Goal: Information Seeking & Learning: Learn about a topic

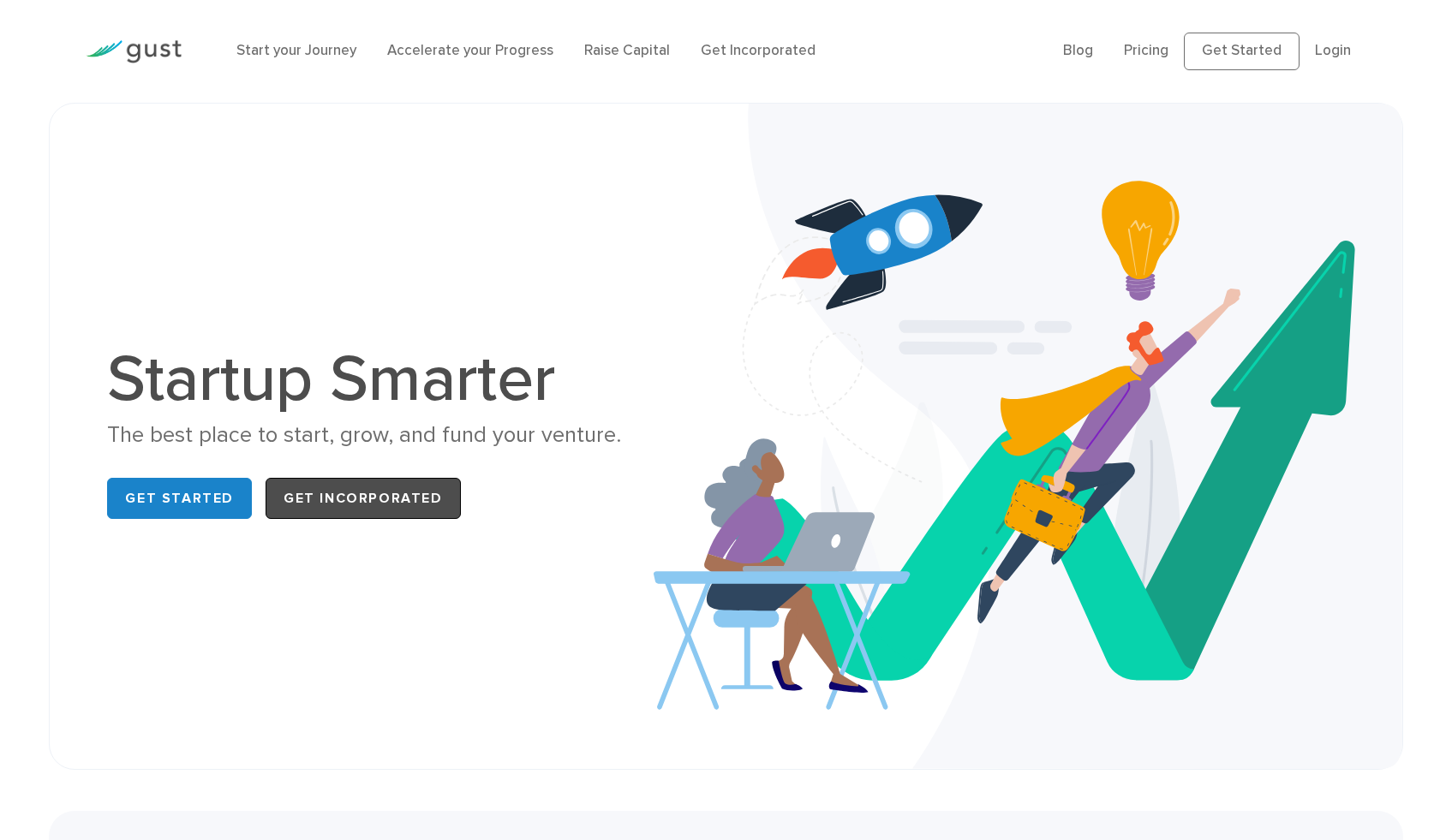
click at [346, 519] on link "Get Incorporated" at bounding box center [363, 498] width 196 height 41
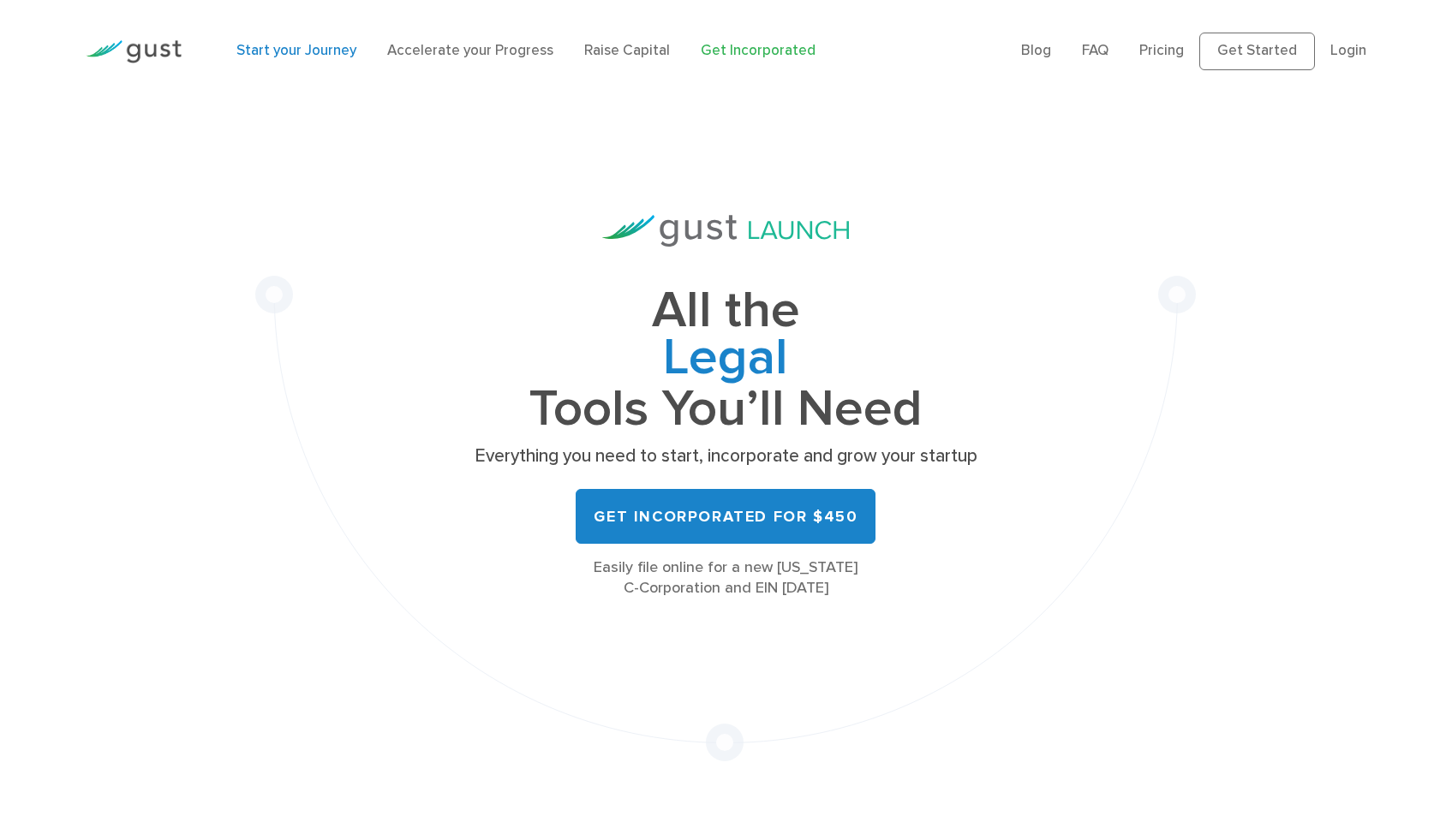
click at [331, 59] on link "Start your Journey" at bounding box center [297, 51] width 120 height 17
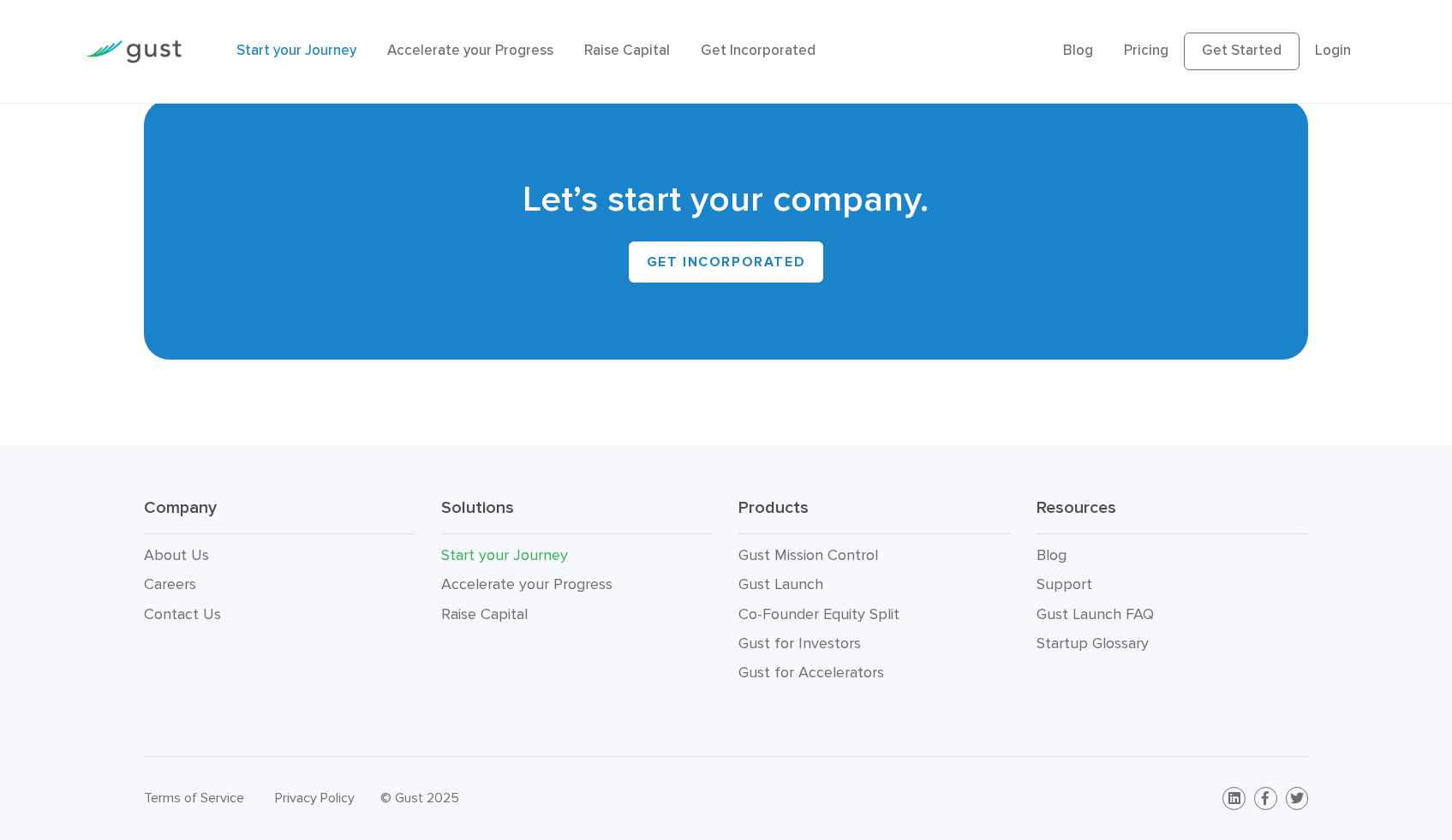
scroll to position [3639, 0]
click at [516, 605] on link "Raise Capital" at bounding box center [484, 614] width 87 height 18
click at [717, 283] on link "Get started for free" at bounding box center [725, 262] width 222 height 41
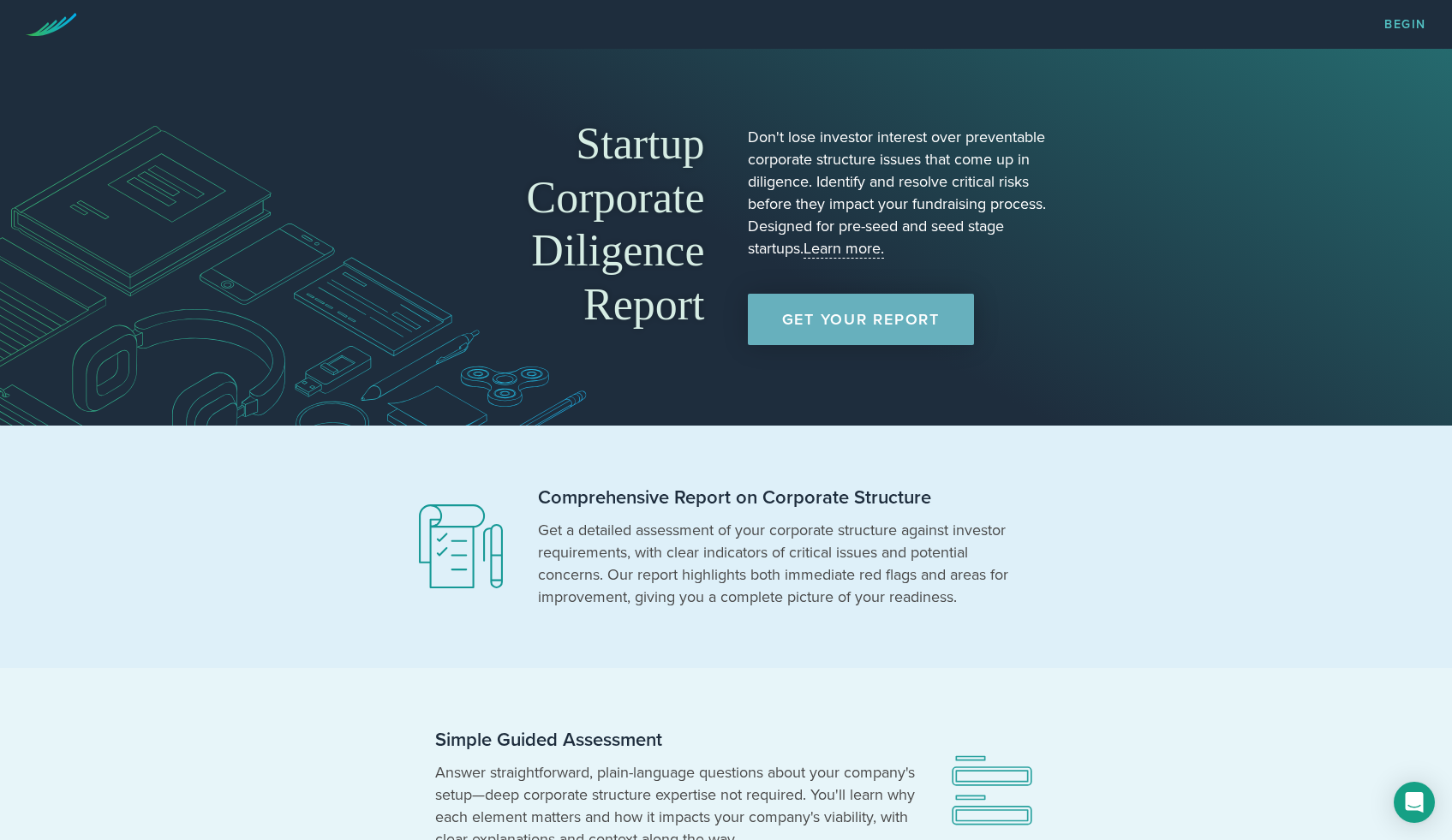
click at [837, 321] on link "Get Your Report" at bounding box center [860, 320] width 226 height 52
click at [887, 317] on link "Get Your Report" at bounding box center [860, 320] width 226 height 52
